Goal: Find specific page/section: Find specific page/section

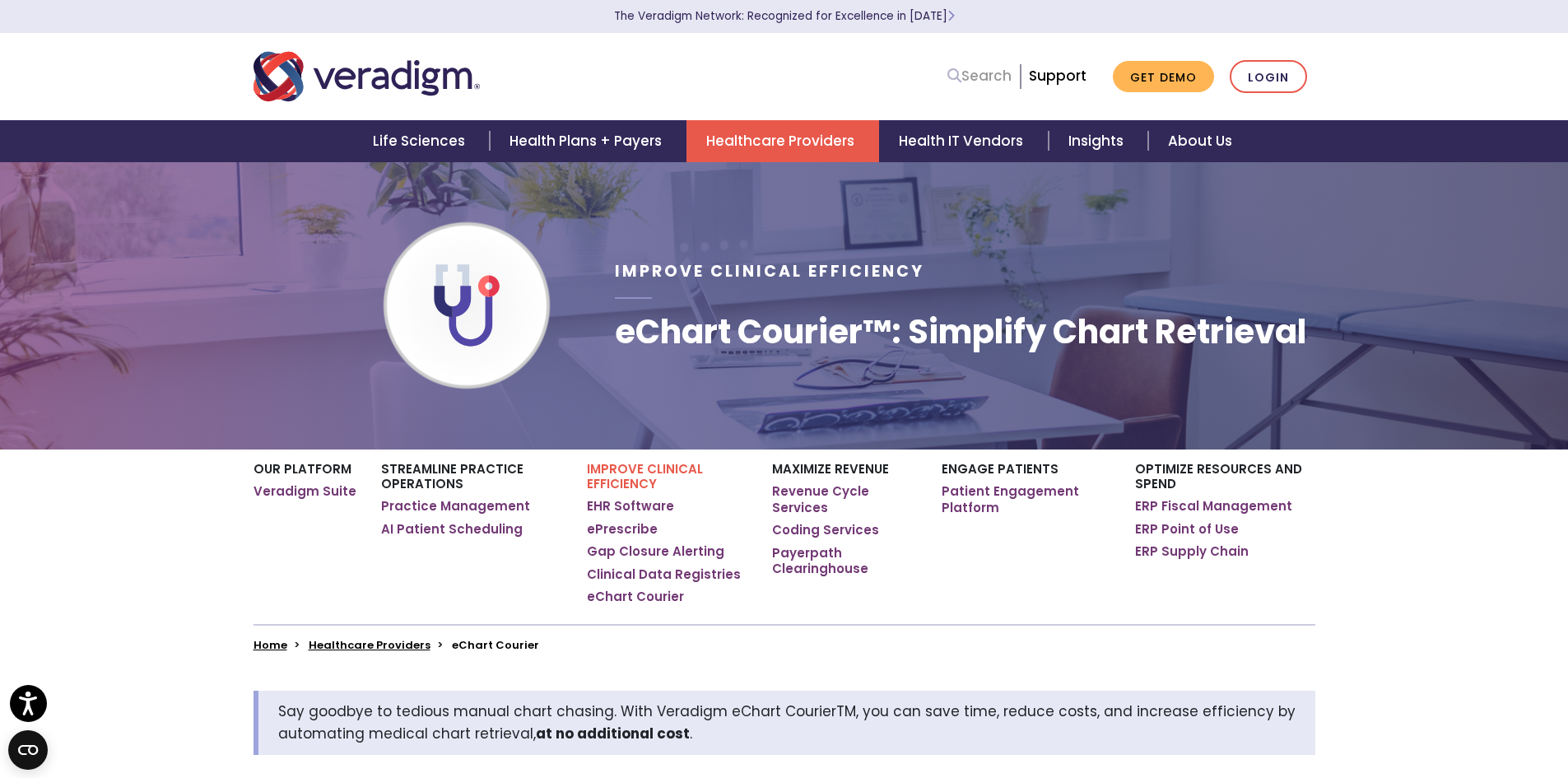
click at [980, 79] on link "Search" at bounding box center [979, 76] width 64 height 23
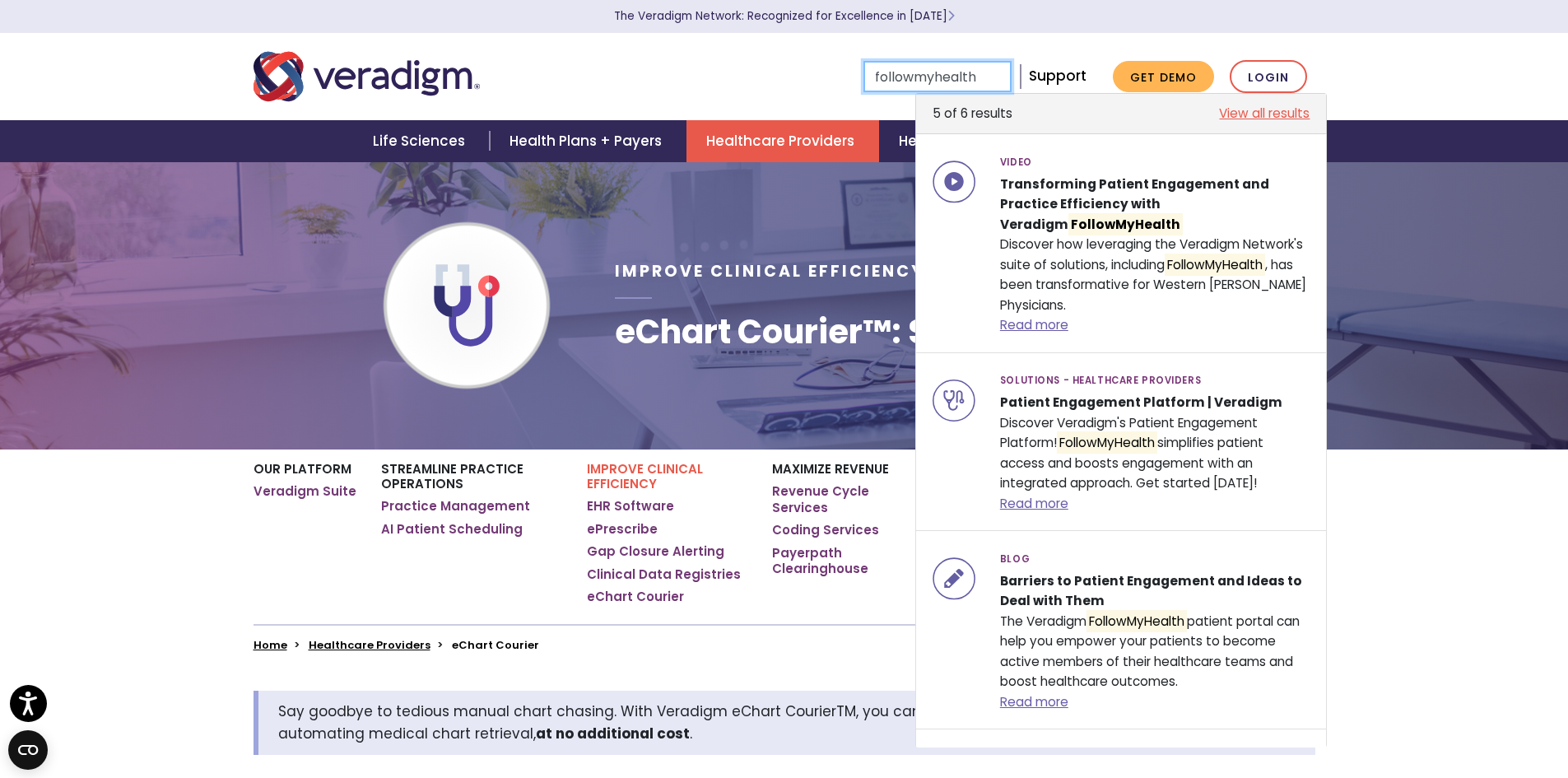
type input "followmyhealth"
click at [1226, 112] on link "View all results" at bounding box center [1264, 114] width 90 height 20
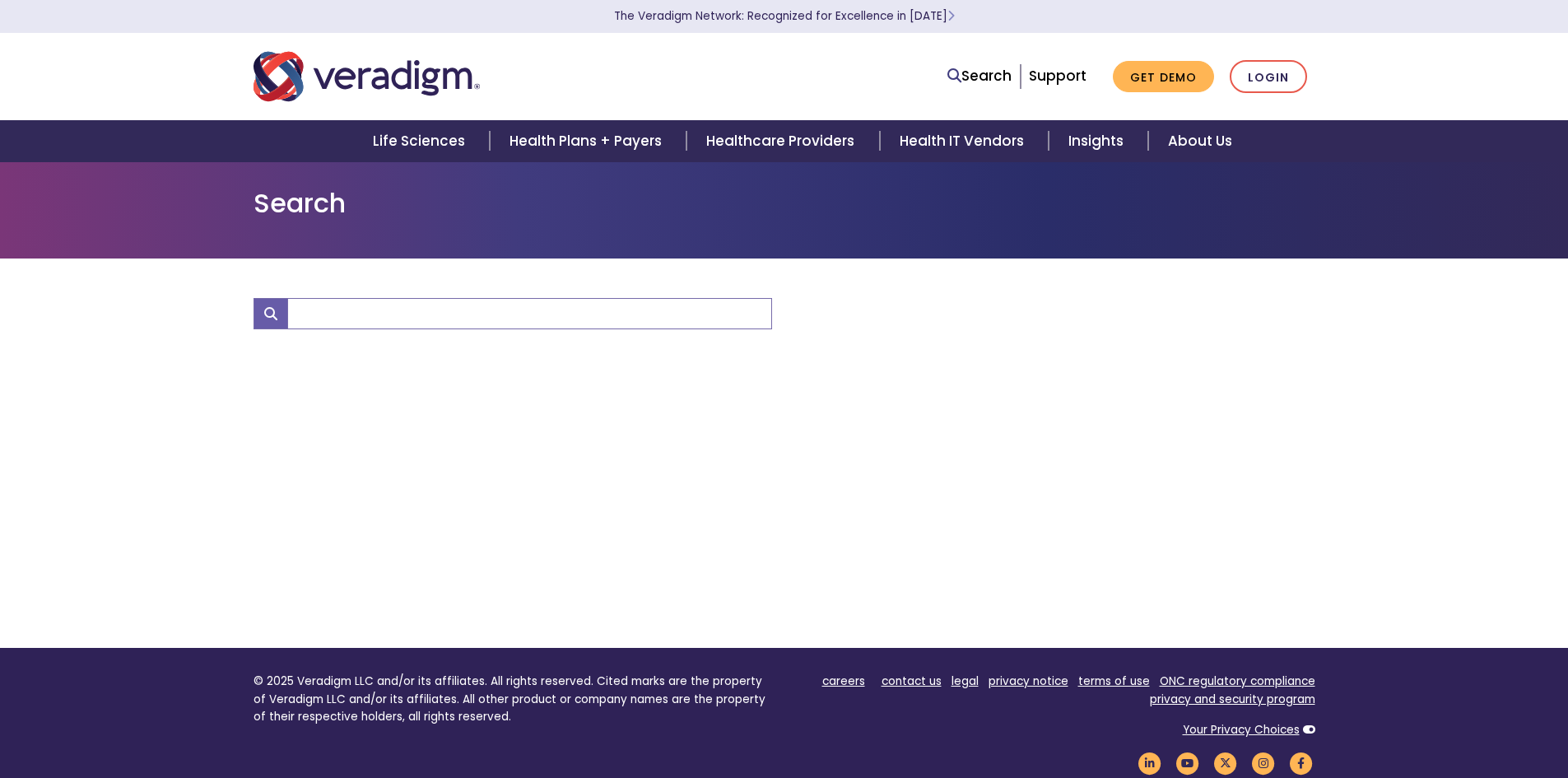
type input "followmyhealth"
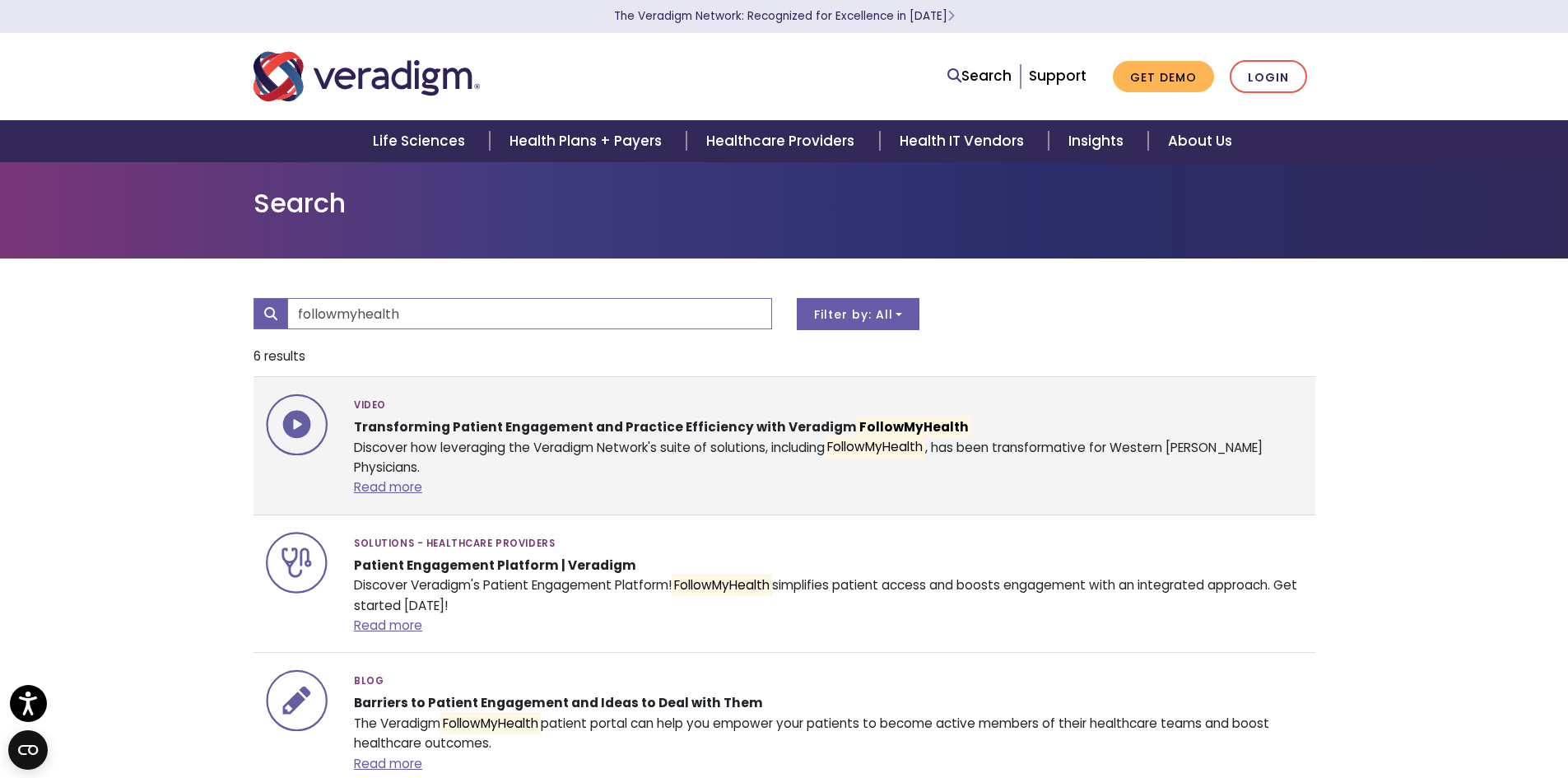
click at [392, 442] on div "Video Transforming Patient Engagement and Practice Efficiency with Veradigm Fol…" at bounding box center [828, 445] width 974 height 104
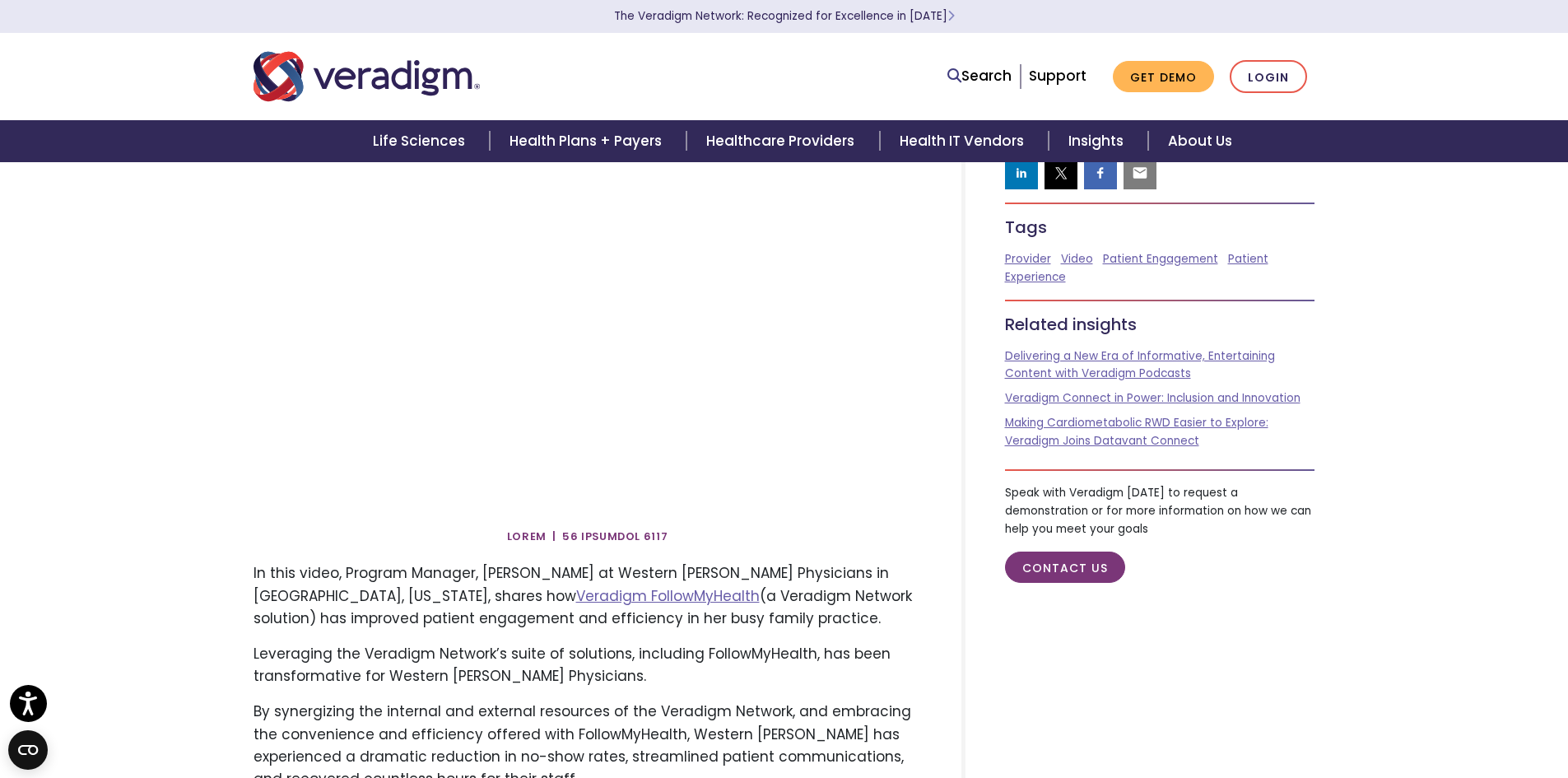
scroll to position [192, 0]
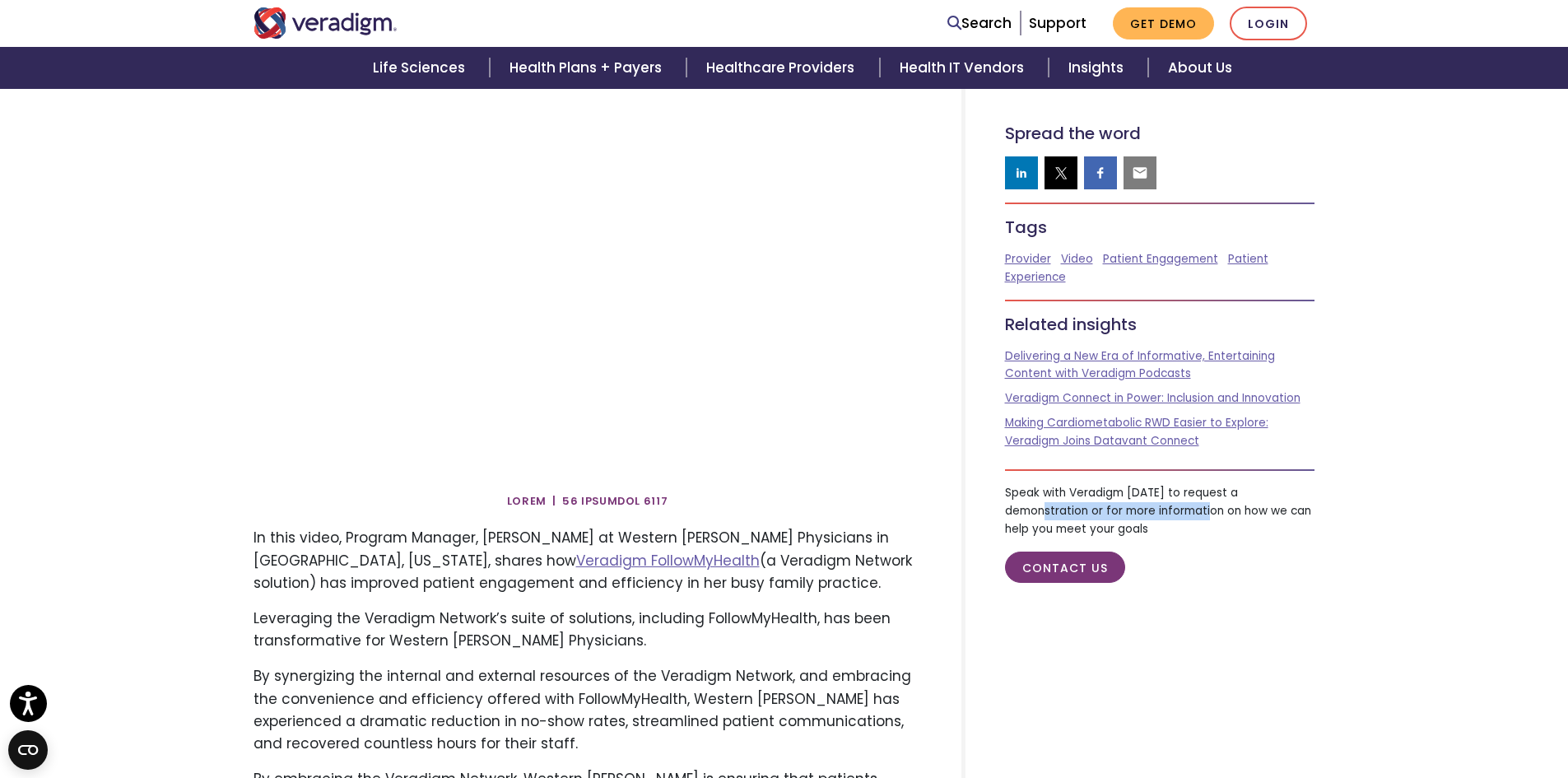
drag, startPoint x: 1050, startPoint y: 512, endPoint x: 1211, endPoint y: 511, distance: 161.0
click at [1211, 511] on p "Speak with Veradigm today to request a demonstration or for more information on…" at bounding box center [1160, 511] width 310 height 53
click at [1213, 510] on p "Speak with Veradigm today to request a demonstration or for more information on…" at bounding box center [1160, 511] width 310 height 53
click at [1062, 561] on link "Contact Us" at bounding box center [1065, 567] width 120 height 32
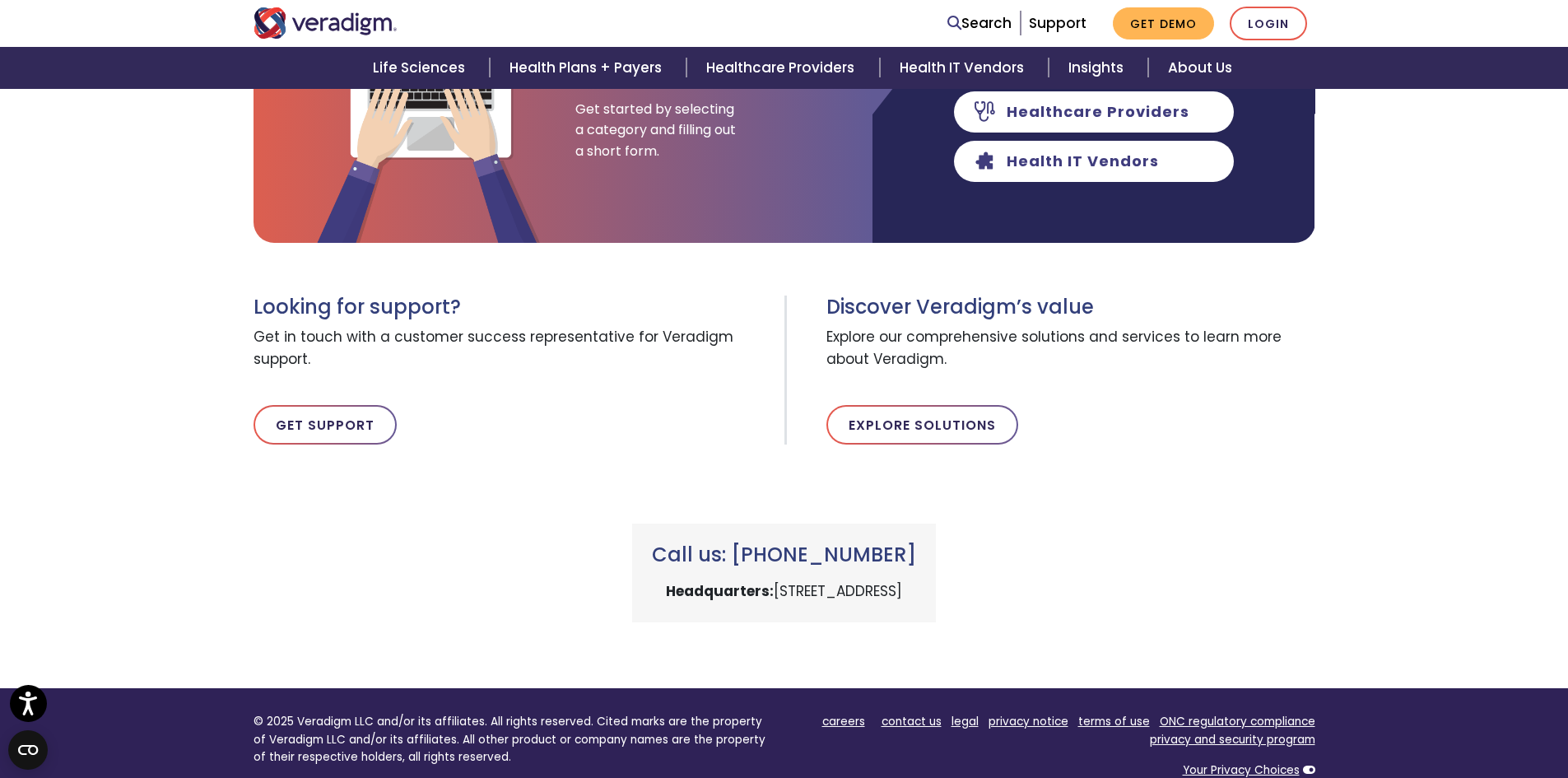
scroll to position [384, 0]
click at [323, 419] on link "Get Support" at bounding box center [325, 423] width 143 height 39
